Goal: Task Accomplishment & Management: Use online tool/utility

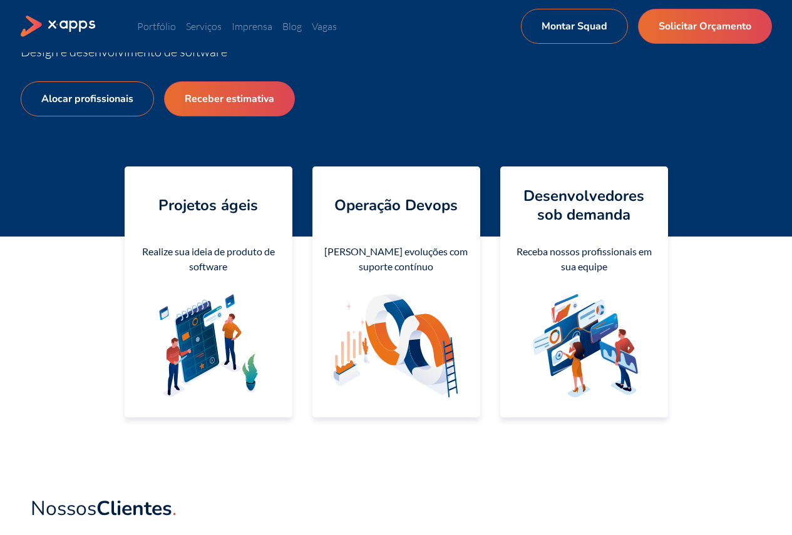
scroll to position [125, 0]
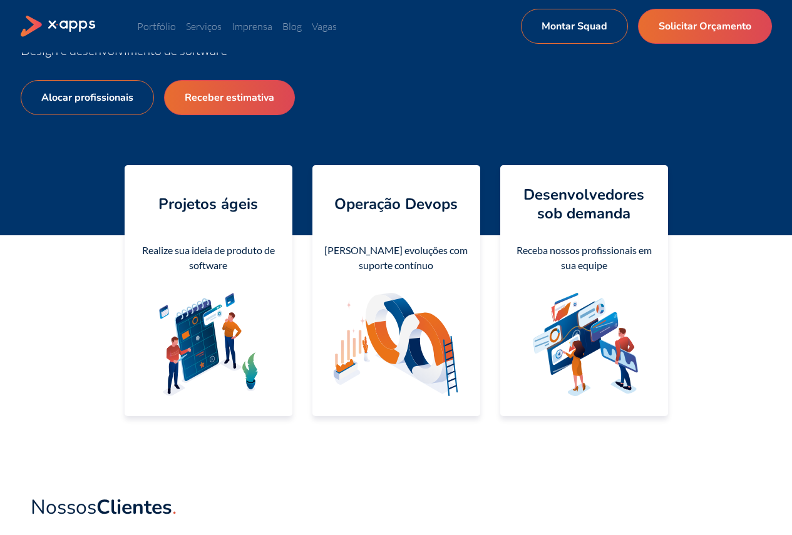
click at [202, 323] on icon at bounding box center [197, 340] width 43 height 81
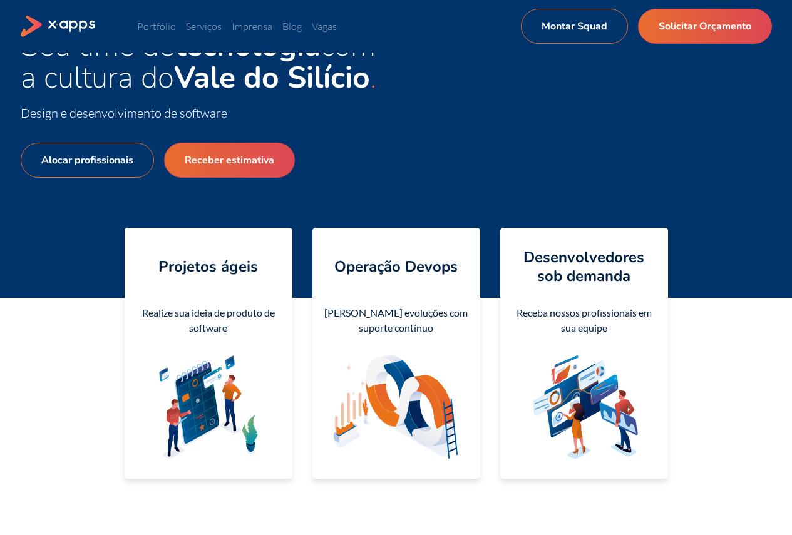
scroll to position [0, 0]
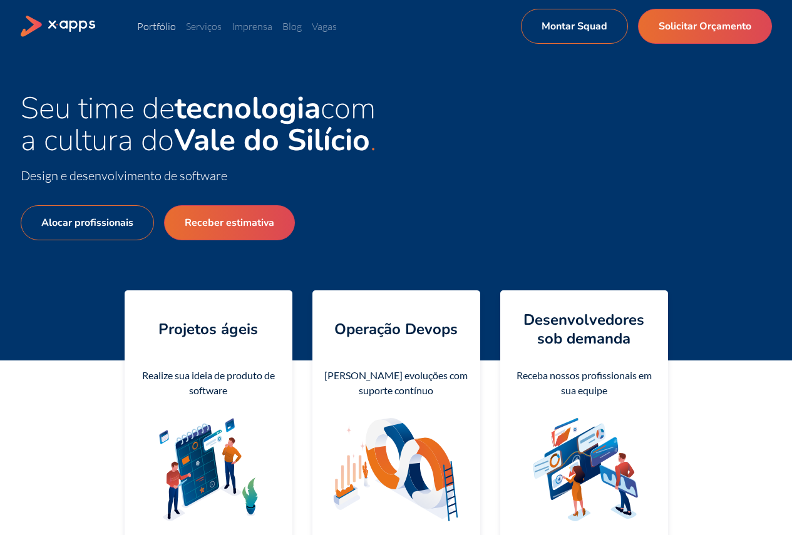
click at [158, 27] on link "Portfólio" at bounding box center [156, 26] width 39 height 13
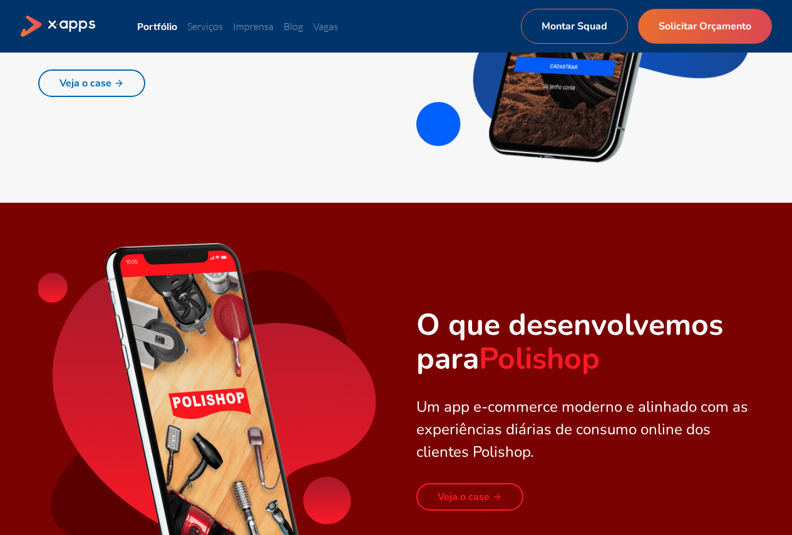
scroll to position [877, 0]
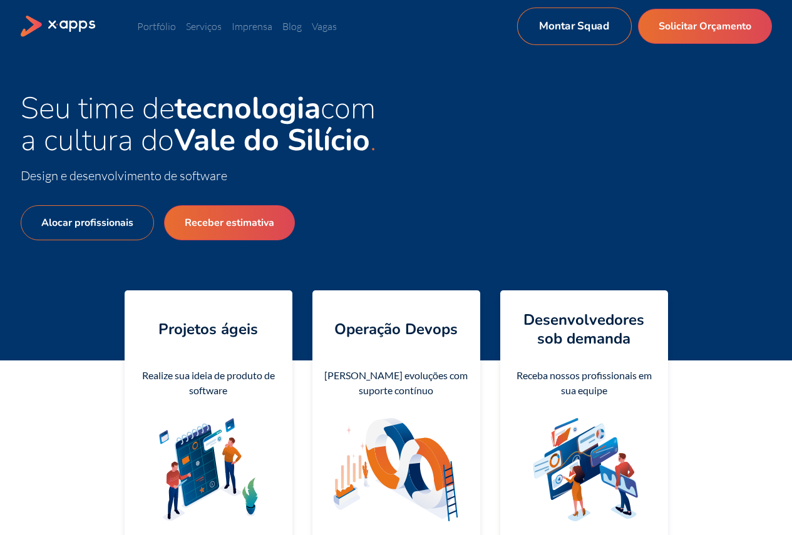
click at [585, 29] on link "Montar Squad" at bounding box center [574, 27] width 115 height 38
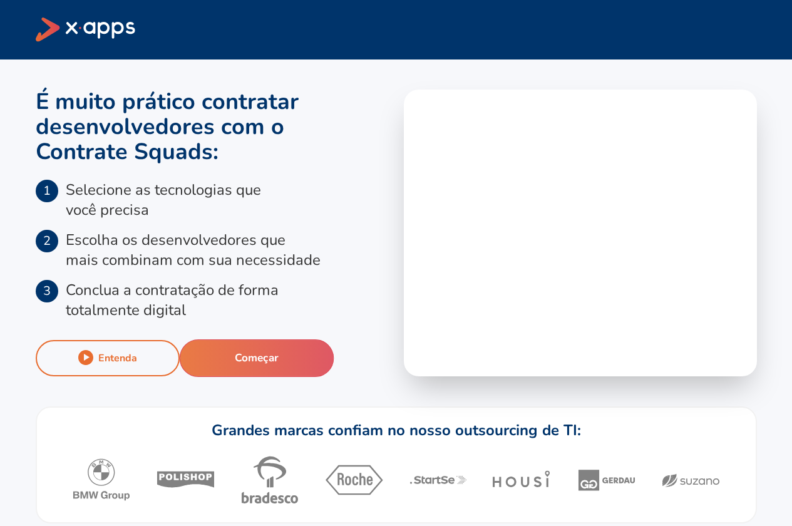
click at [272, 361] on button "Começar" at bounding box center [256, 358] width 155 height 38
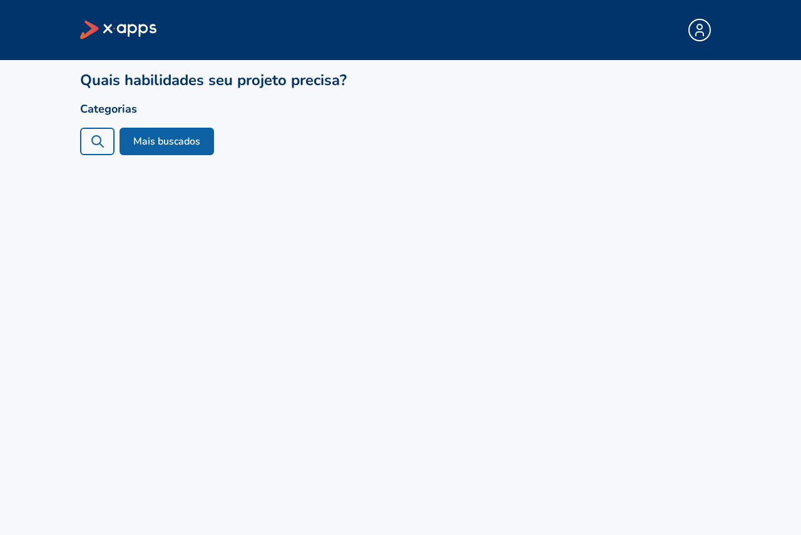
click at [182, 142] on button "Mais buscados" at bounding box center [167, 142] width 95 height 28
click at [96, 142] on icon at bounding box center [97, 141] width 15 height 15
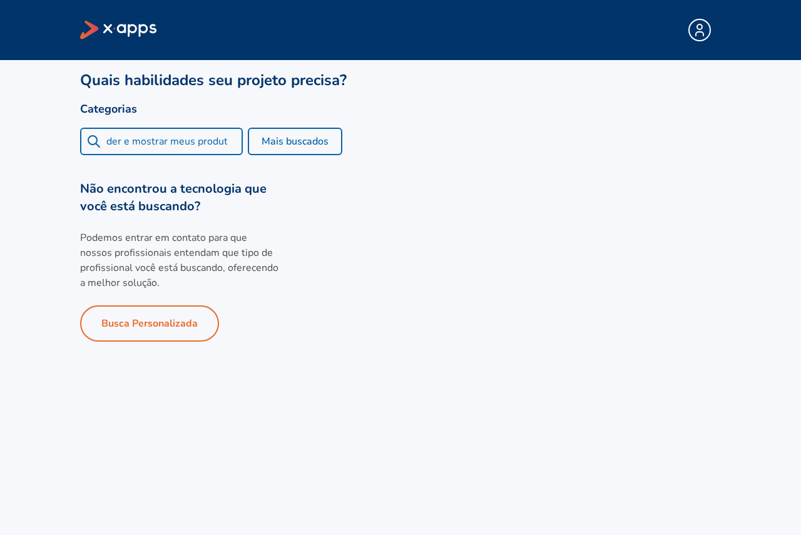
scroll to position [0, 114]
type input "aplicação web para vender e mostrar meus produtos"
click at [291, 140] on div "aplicação web para vender e mostrar meus produtos Mais buscados" at bounding box center [400, 142] width 641 height 28
click at [174, 138] on button "Mais buscados" at bounding box center [167, 142] width 95 height 28
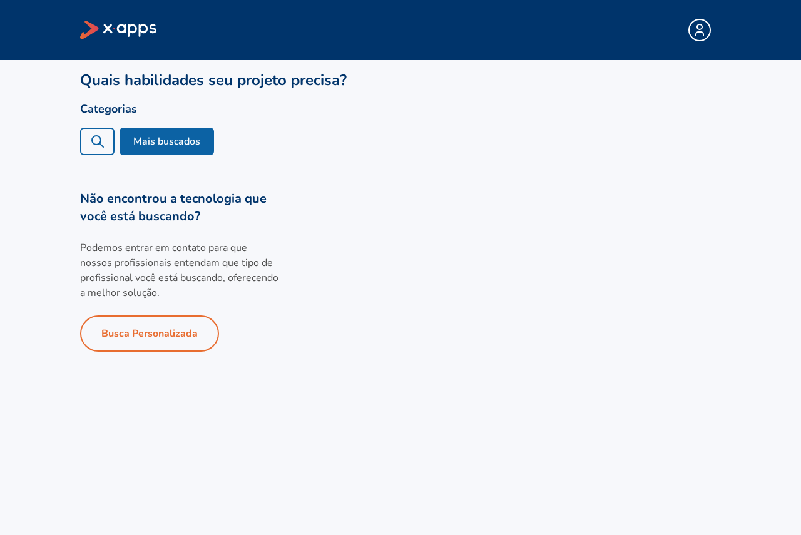
click at [104, 143] on icon at bounding box center [97, 141] width 15 height 15
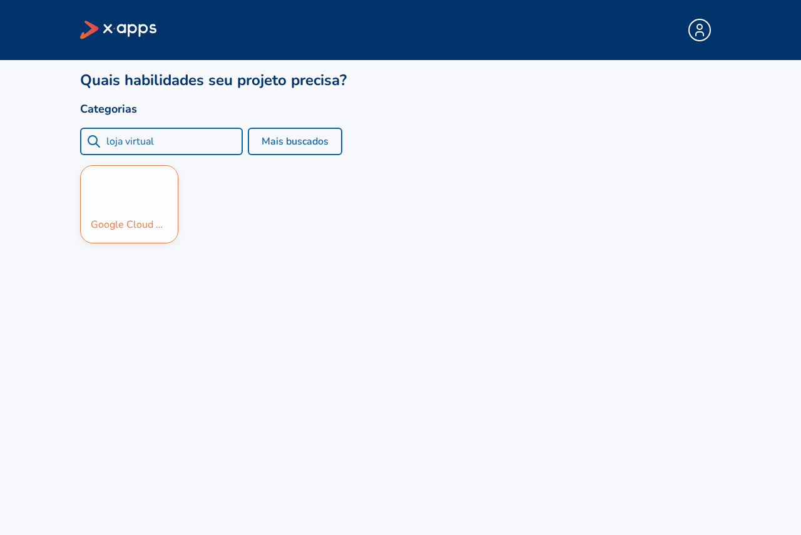
type input "loja virtual"
click at [154, 214] on div "Google Cloud Bigtable" at bounding box center [129, 204] width 97 height 77
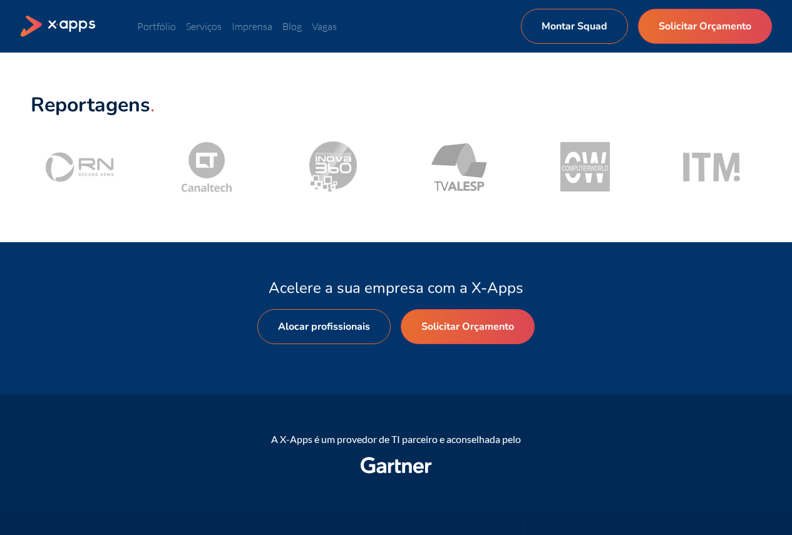
scroll to position [1378, 0]
